Goal: Information Seeking & Learning: Learn about a topic

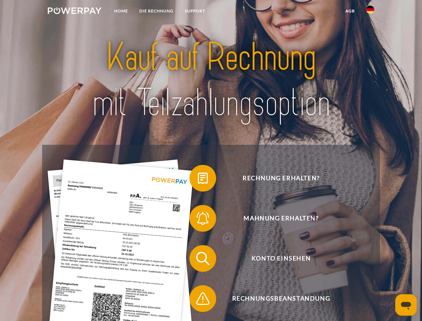
click at [75, 12] on img at bounding box center [75, 10] width 54 height 7
click at [370, 12] on img at bounding box center [370, 10] width 8 height 8
click at [350, 11] on link "agb" at bounding box center [350, 11] width 21 height 12
click at [198, 180] on span at bounding box center [192, 177] width 33 height 33
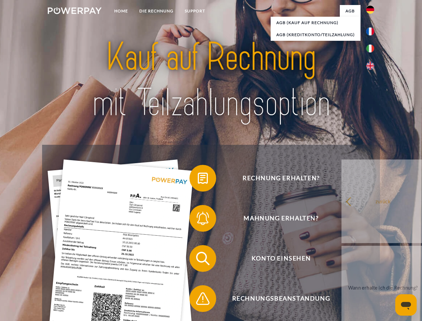
click at [198, 220] on span at bounding box center [192, 218] width 33 height 33
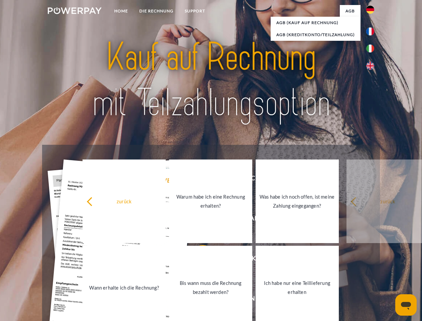
click at [198, 260] on link "Bis wann muss die Rechnung bezahlt werden?" at bounding box center [210, 288] width 83 height 84
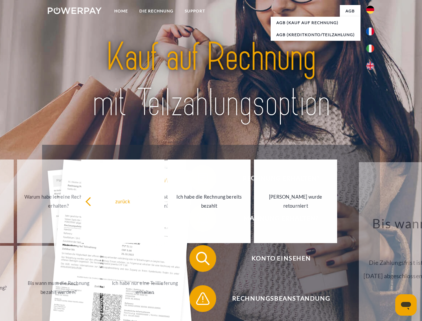
click at [198, 300] on span at bounding box center [192, 298] width 33 height 33
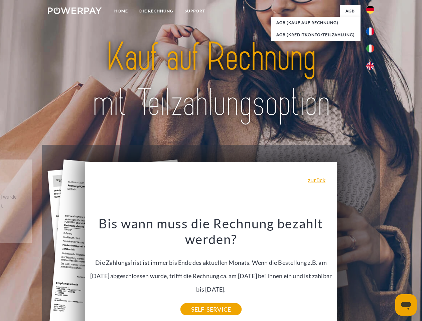
click at [406, 305] on icon "Messaging-Fenster öffnen" at bounding box center [406, 306] width 10 height 8
